Goal: Navigation & Orientation: Find specific page/section

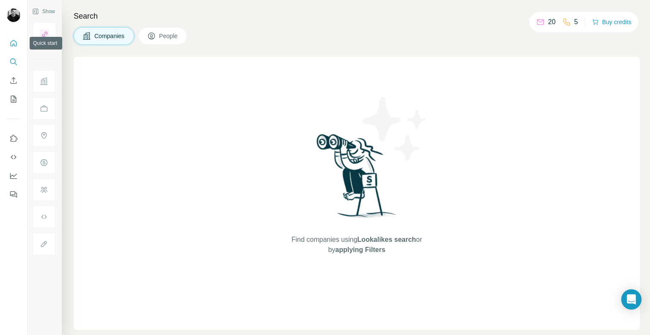
click at [17, 41] on icon "Quick start" at bounding box center [13, 43] width 8 height 8
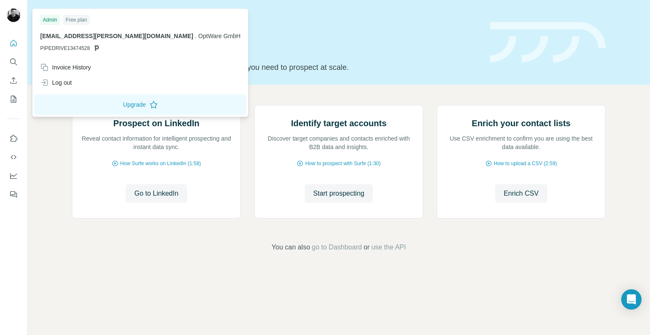
click at [16, 16] on img at bounding box center [14, 15] width 14 height 14
click at [74, 67] on div "Invoice History" at bounding box center [65, 67] width 51 height 8
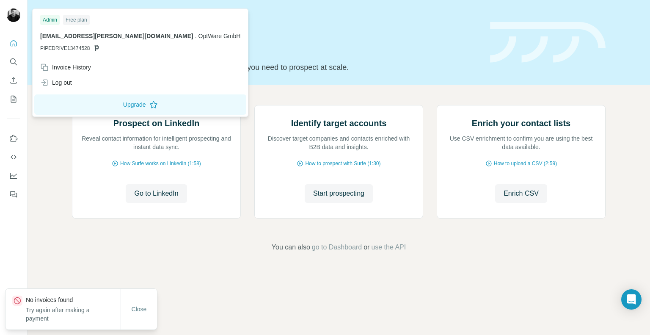
click at [136, 307] on span "Close" at bounding box center [139, 309] width 15 height 8
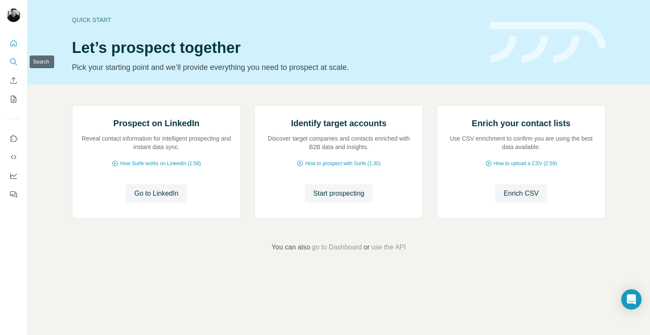
click at [15, 63] on icon "Search" at bounding box center [15, 64] width 3 height 3
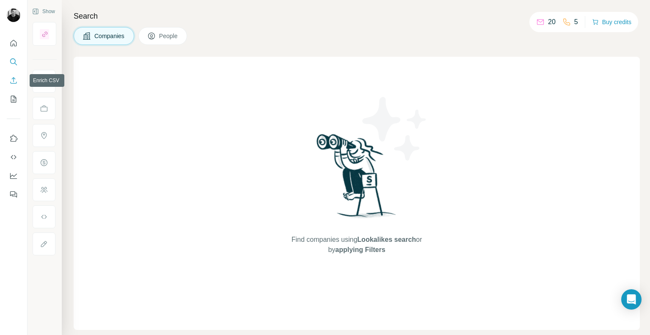
click at [14, 78] on icon "Enrich CSV" at bounding box center [14, 80] width 6 height 6
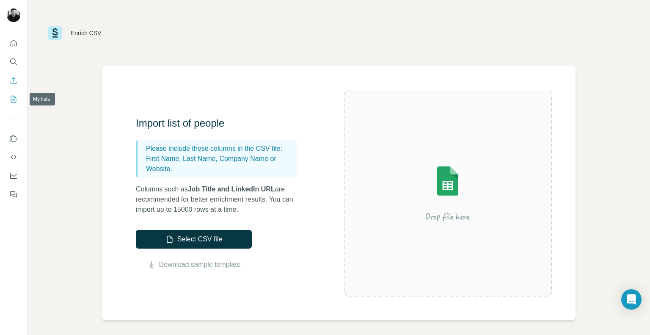
click at [15, 98] on icon "My lists" at bounding box center [14, 98] width 4 height 5
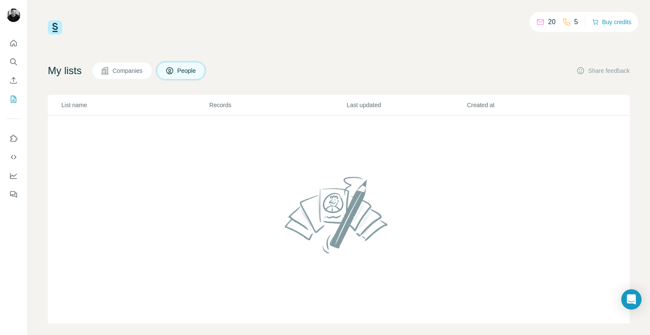
click at [124, 69] on span "Companies" at bounding box center [128, 70] width 31 height 8
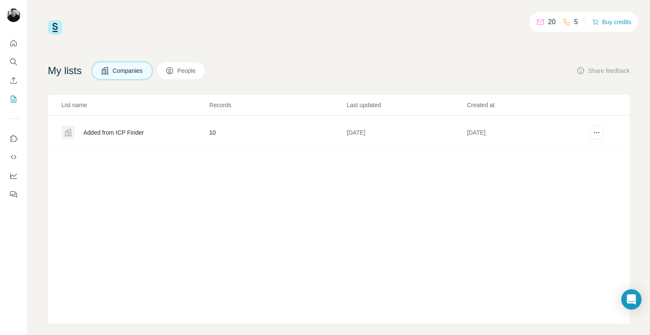
click at [117, 133] on div "Added from ICP Finder" at bounding box center [113, 132] width 60 height 8
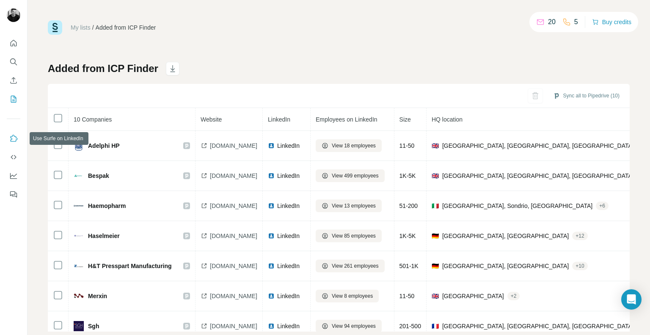
click at [15, 136] on icon "Use Surfe on LinkedIn" at bounding box center [14, 138] width 7 height 7
click at [14, 157] on icon "Use Surfe API" at bounding box center [13, 157] width 8 height 8
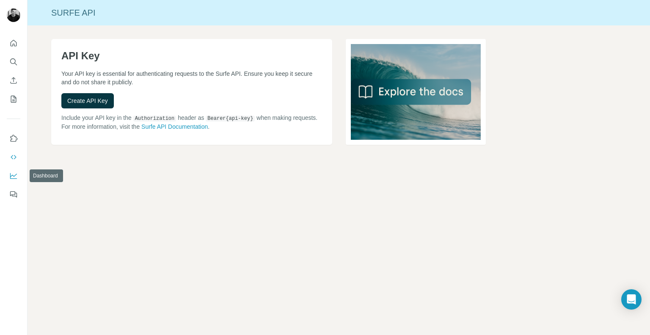
click at [12, 174] on icon "Dashboard" at bounding box center [13, 175] width 8 height 8
